Goal: Information Seeking & Learning: Learn about a topic

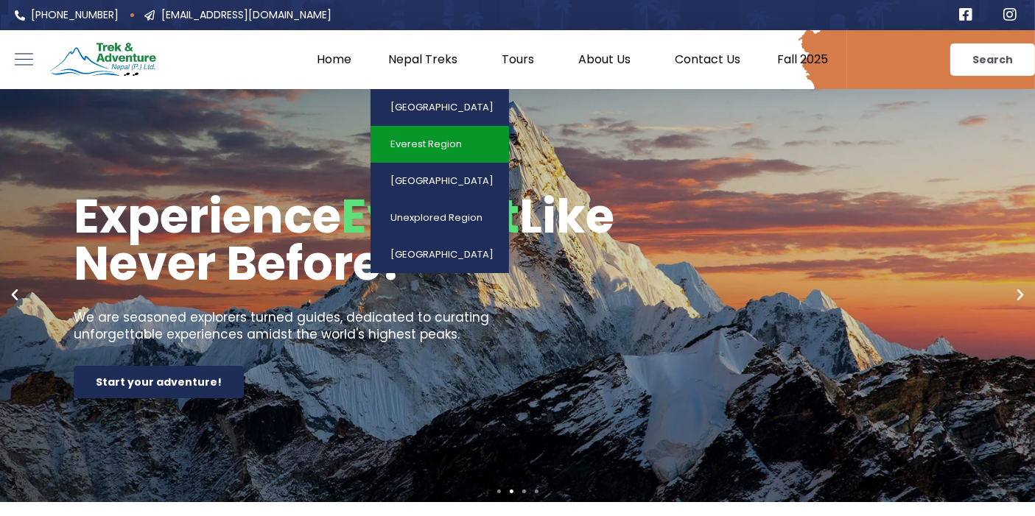
click at [463, 133] on link "Everest Region" at bounding box center [439, 144] width 138 height 37
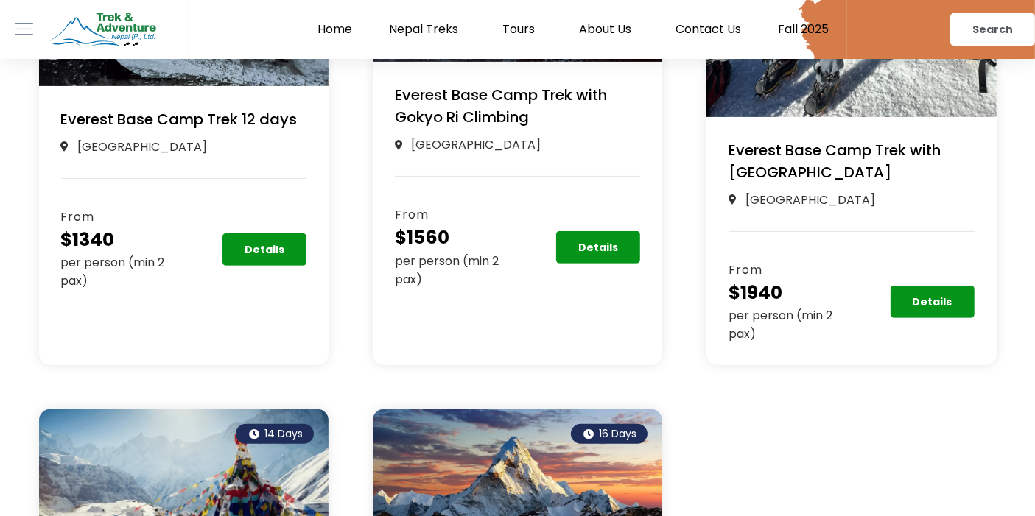
scroll to position [538, 0]
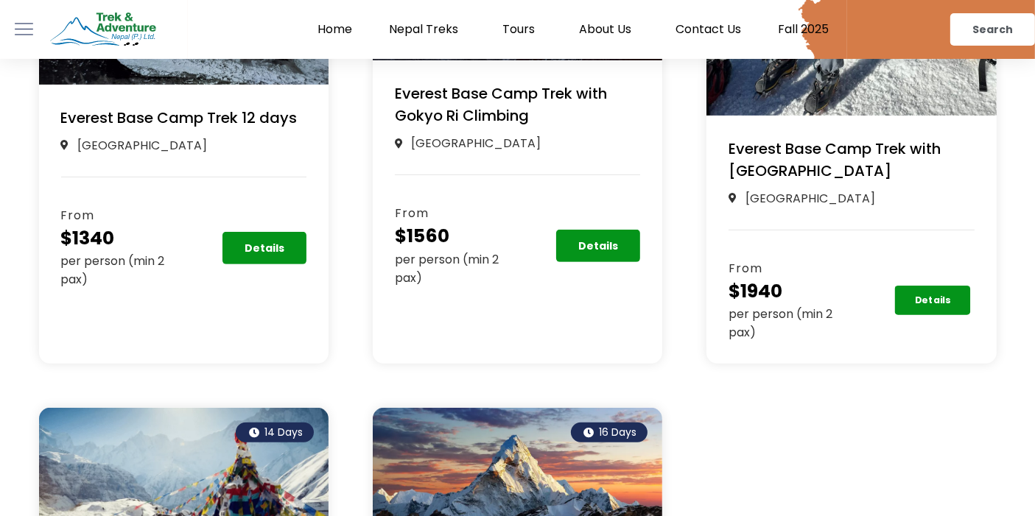
click at [948, 312] on link "Details" at bounding box center [932, 300] width 76 height 29
